Goal: Information Seeking & Learning: Understand process/instructions

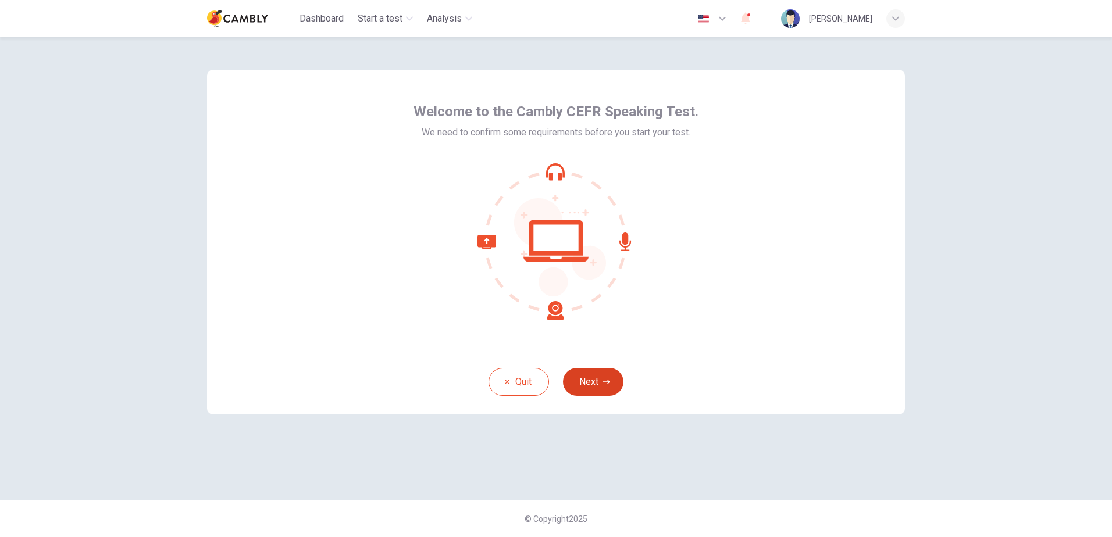
click at [598, 376] on button "Next" at bounding box center [593, 382] width 60 height 28
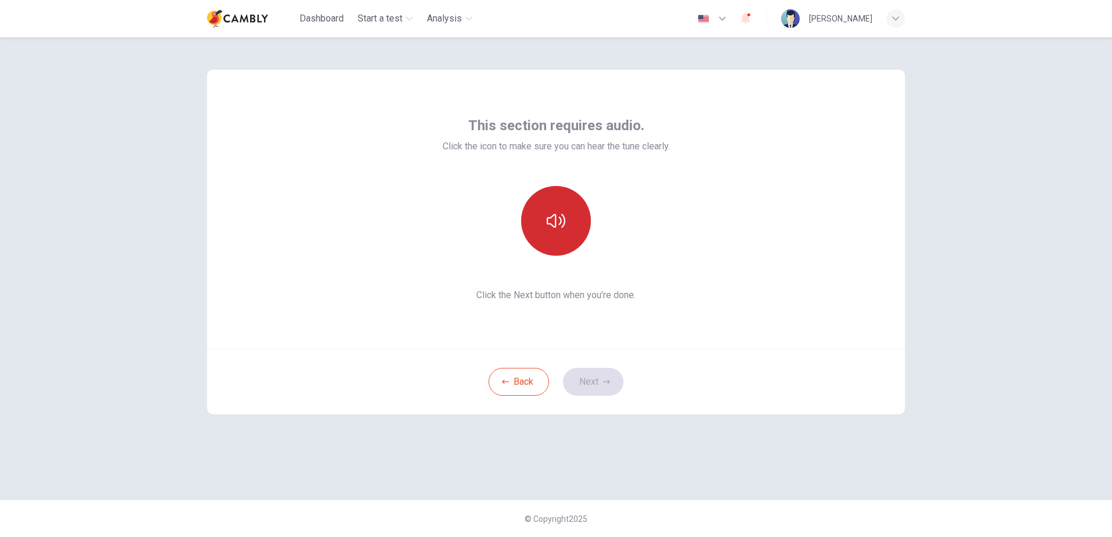
click at [552, 230] on icon "button" at bounding box center [556, 221] width 19 height 19
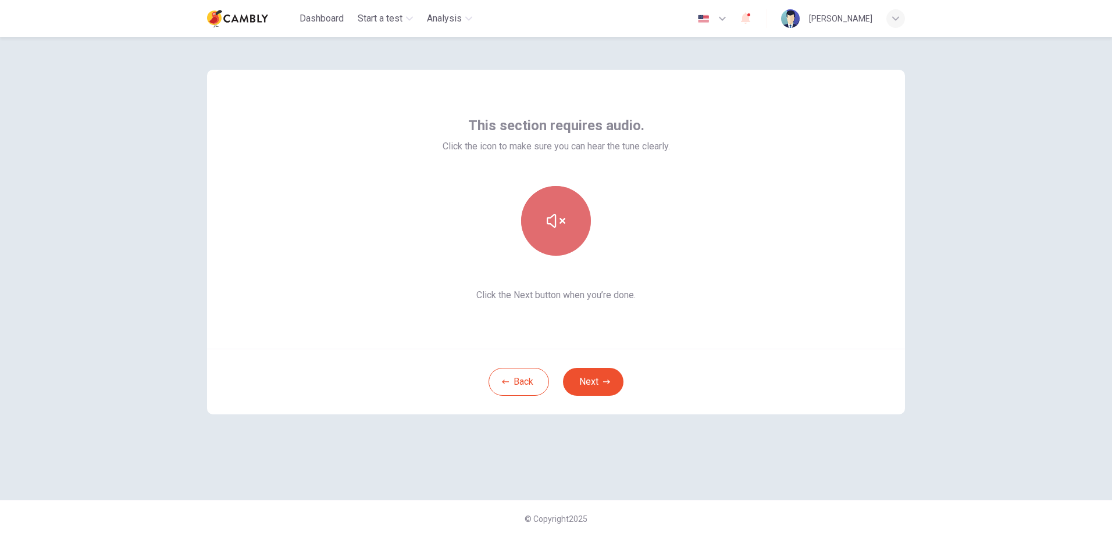
click at [552, 230] on icon "button" at bounding box center [556, 221] width 19 height 19
click at [583, 391] on button "Next" at bounding box center [593, 382] width 60 height 28
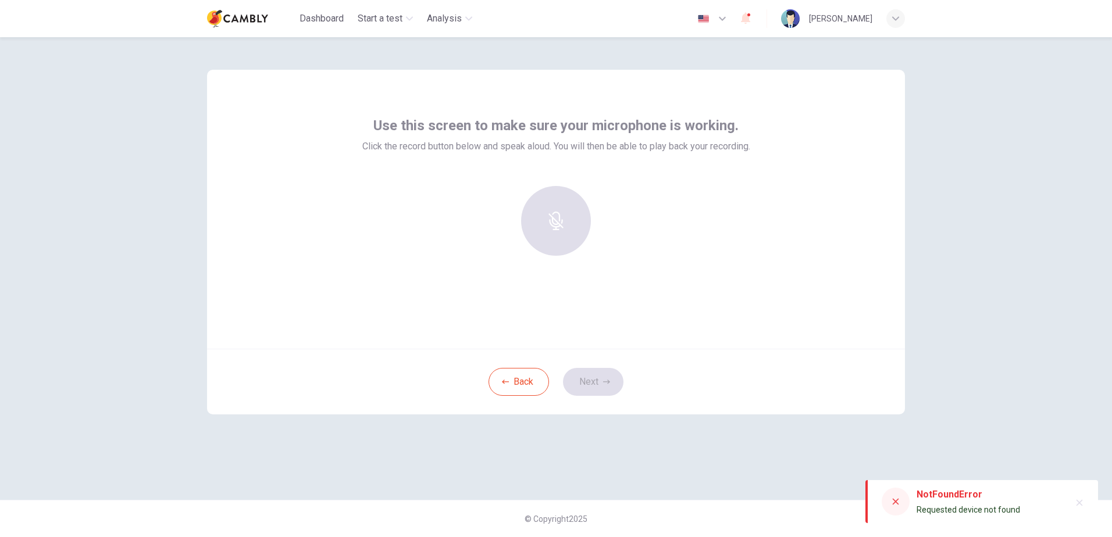
click at [553, 246] on div at bounding box center [556, 221] width 126 height 70
